Goal: Check status: Check status

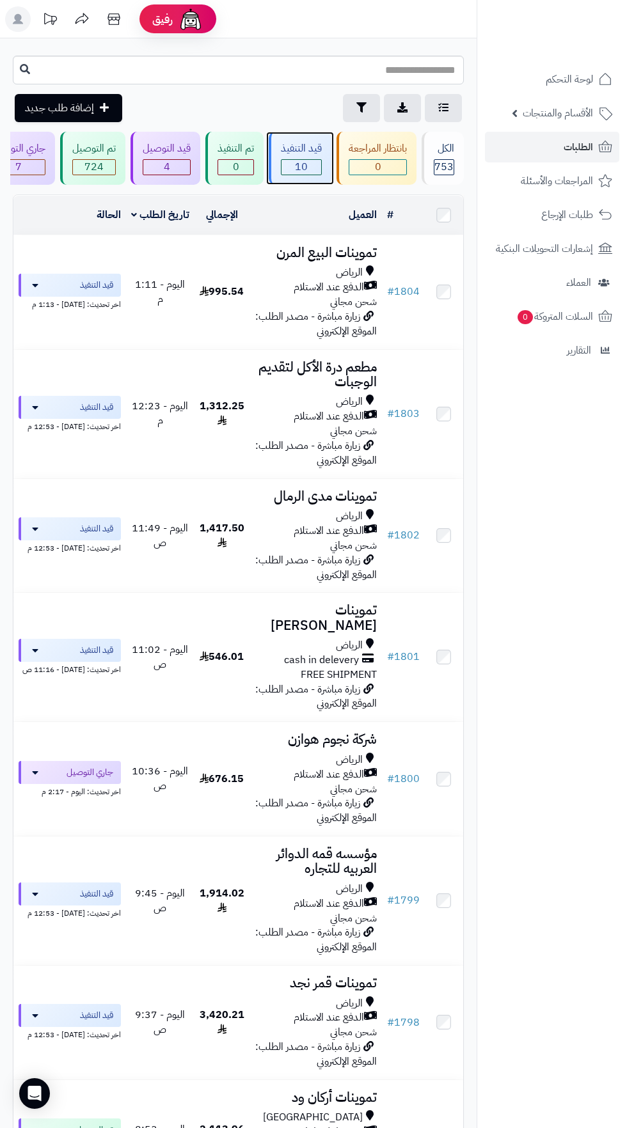
click at [302, 166] on span "10" at bounding box center [301, 167] width 40 height 15
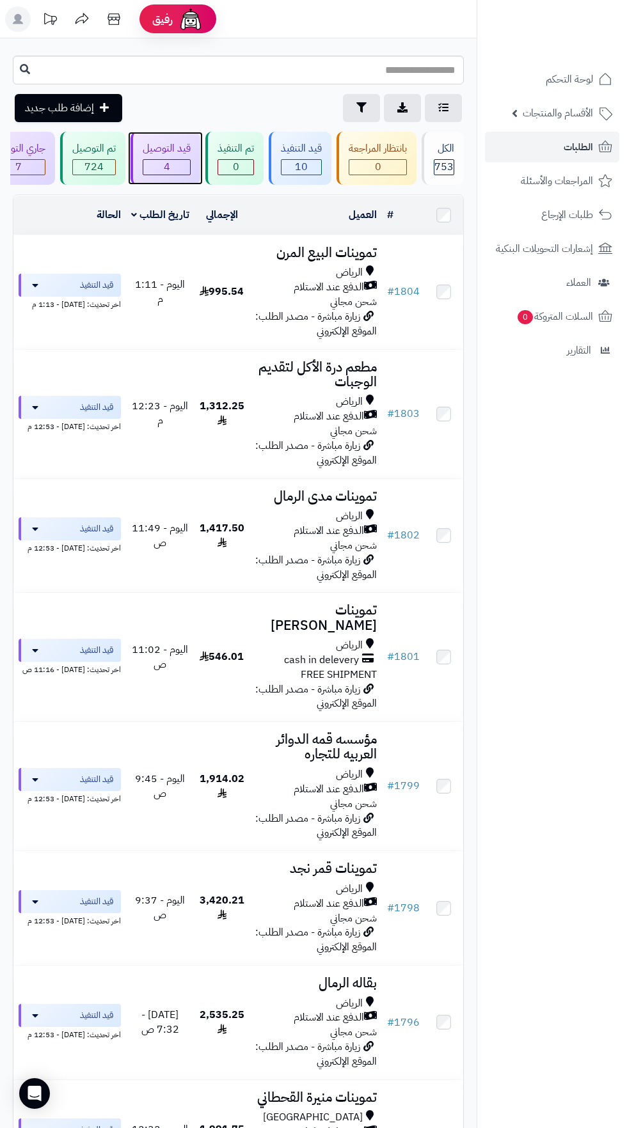
click at [169, 162] on span "4" at bounding box center [166, 167] width 47 height 15
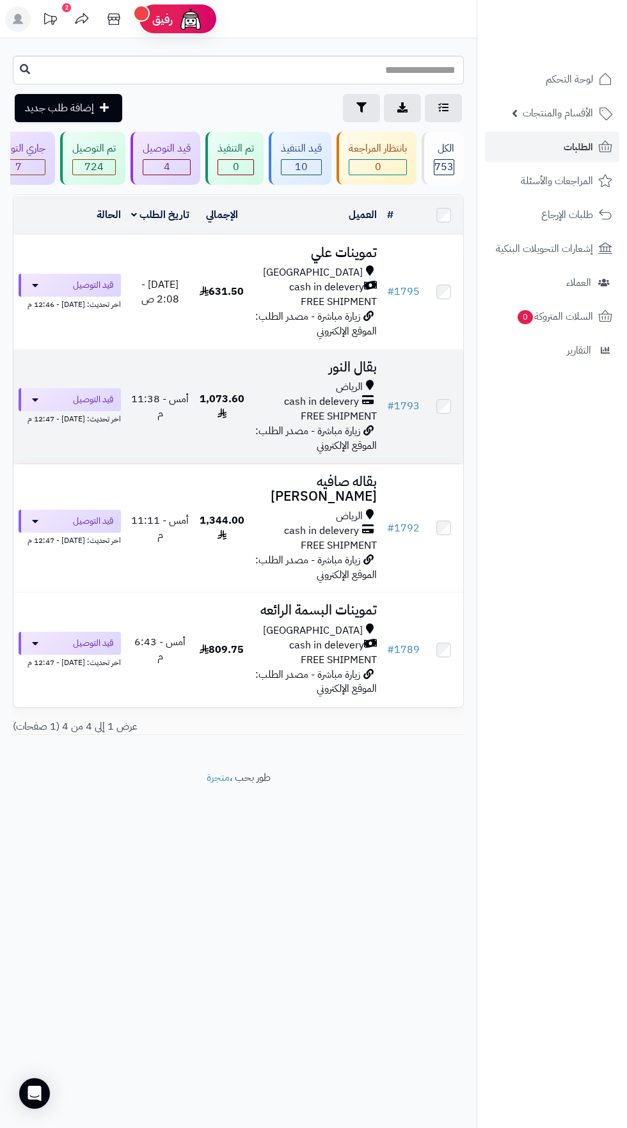
click at [306, 403] on span "cash in delevery" at bounding box center [321, 401] width 75 height 15
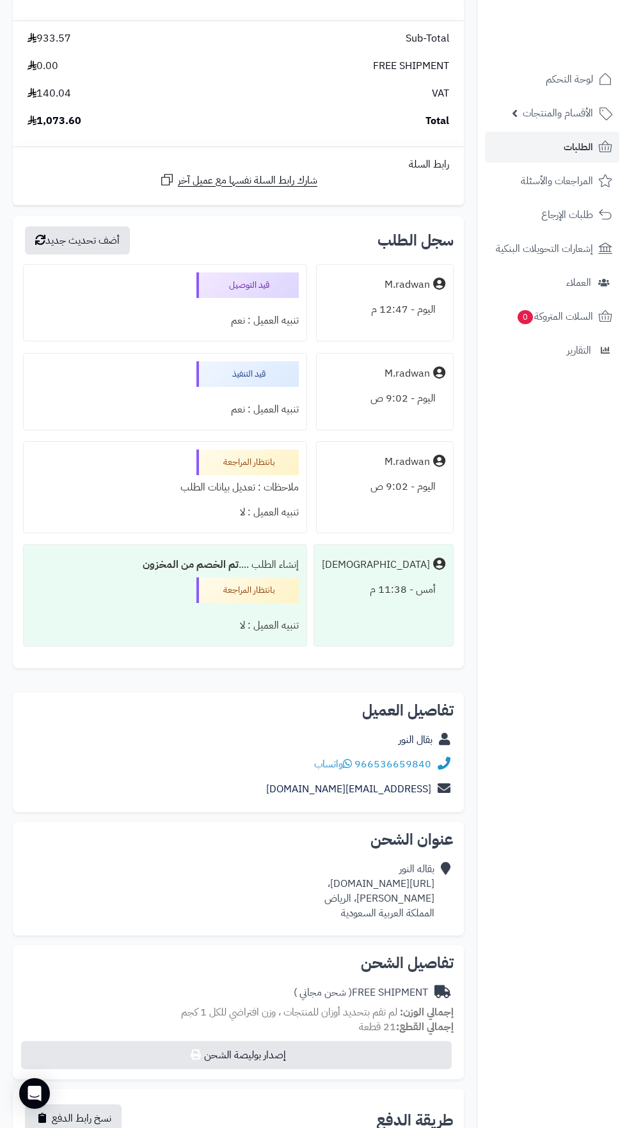
scroll to position [2964, 0]
